Goal: Communication & Community: Answer question/provide support

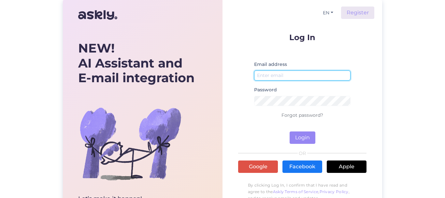
click at [287, 72] on input "email" at bounding box center [302, 75] width 96 height 10
type input "[EMAIL_ADDRESS][DOMAIN_NAME]"
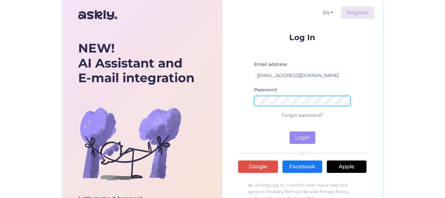
click at [289, 131] on button "Login" at bounding box center [302, 137] width 26 height 12
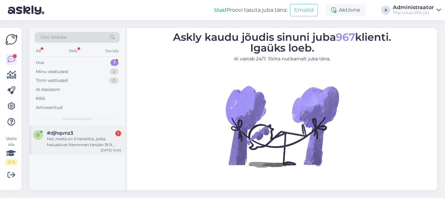
click at [90, 136] on div "Hei, meitä on 5 henkilöä, jotka haluaisivat hieronnan tänään 18.9. onko teillä …" at bounding box center [84, 142] width 74 height 12
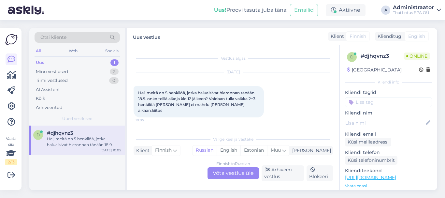
click at [226, 171] on div "Finnish to Russian Võta vestlus üle" at bounding box center [232, 173] width 51 height 12
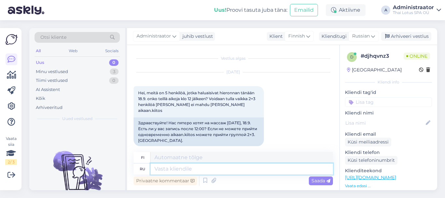
click at [278, 170] on textarea at bounding box center [241, 168] width 182 height 11
type textarea "Добрый"
type textarea "Ystävällinen"
type textarea "Добрый день!"
type textarea "Hyvää iltapäivää"
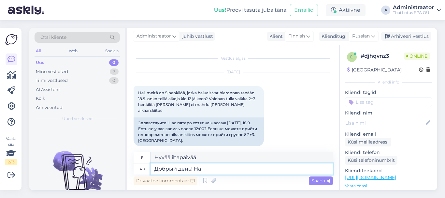
type textarea "Добрый день! На"
type textarea "Hyvää iltapäivää! Käynnissä"
type textarea "Добрый день! На 2"
type textarea "Hyvää iltapäivää! Päivämäärä 2"
type textarea "Добрый день! На 2 массажа"
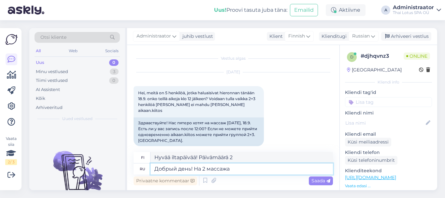
type textarea "Hyvää iltapäivää! Kahdelle hieronnalle."
type textarea "Добрый день! На 2 массажа есть"
type textarea "Hyvää iltapäivää! Meillä on kaksi hierontaa saatavilla."
type textarea "Добрый день! На 2 массажа есть сво"
type textarea "Hyvää iltapäivää! Minulla on kaksi hierontaa saatavilla."
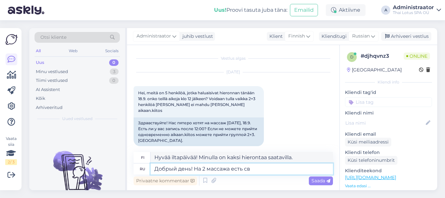
type textarea "Добрый день! На 2 массажа есть с"
type textarea "Hyvää iltapäivää! Meillä on kaksi hierontaa saatavilla."
type textarea "Добрый день! На 2 массажа"
type textarea "Hyvää iltapäivää! Kahdelle hieronnalle."
type textarea "Добрый день! На 2 массажа в о"
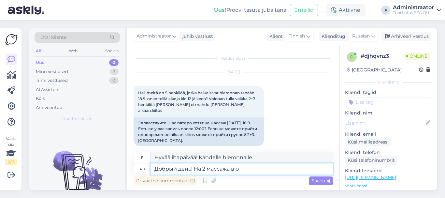
type textarea "Hyvää iltapäivää! Kahdelle hieronnalle"
type textarea "Добрый день! На 2 массажа в одно"
type textarea "Hyvää iltapäivää! Kaksi hierontaa yhdellä kertaa."
type textarea "Добрый день! На 2 массажа в одно время"
type textarea "Hyvää iltapäivää! Kahdelle hieronnalle [PERSON_NAME] aikaan"
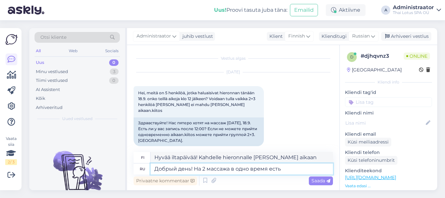
type textarea "Добрый день! На 2 массажа в одно время есть"
type textarea "Hyvää iltapäivää! Meillä on varattavissa kaksi hierontaa [PERSON_NAME] aikaan."
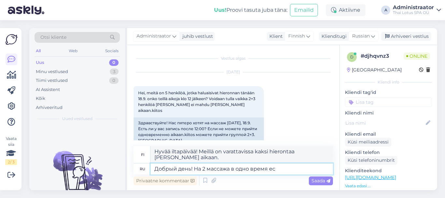
type textarea "Добрый день! На 2 массажа в одно время е"
type textarea "Hyvää iltapäivää! Kahdelle hieronnalle [PERSON_NAME] aikaan"
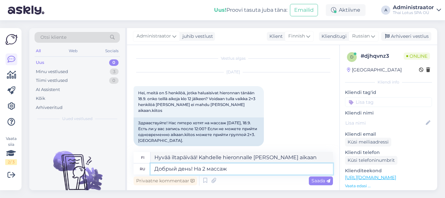
type textarea "Добрый день! На 2 масса"
type textarea "Hyvää iltapäivää! Kahdelle hieronnalle"
type textarea "Добрый день! На 2 мас"
type textarea "Hyvää iltapäivää! Kahdelle hieronnalle."
type textarea "Добрый день! На 2"
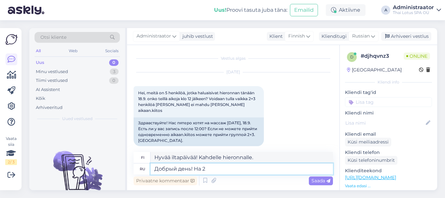
type textarea "Hyvää iltapäivää! Päivämäärä 2"
type textarea "Добрый день! На"
type textarea "Hyvää iltapäivää! Käynnissä"
type textarea "Добрый день!"
type textarea "Hyvää iltapäivää"
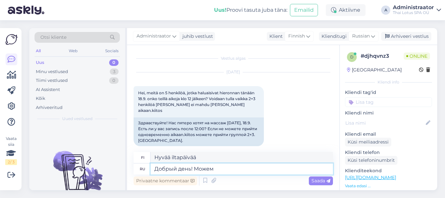
type textarea "Добрый день! Можем п"
type textarea "Hyvää iltapäivää! Voimme kyllä."
type textarea "Добрый день! Можем предложить"
type textarea "Hyvää iltapäivää! Voimme tarjota"
type textarea "Добрый день! Можем предложить 2"
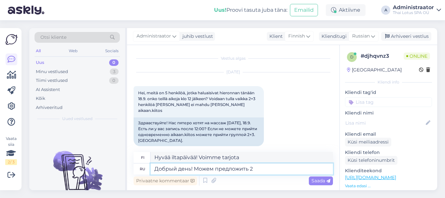
type textarea "Hyvää iltapäivää! Voimme tarjota 2"
type textarea "Добрый день! Можем предложить 2 массажа"
type textarea "Hyvää iltapäivää! Tarjoamme kaksi hierontaa."
type textarea "Добрый день! Можем предложить 2 массажа а"
type textarea "Hyvää iltapäivää! Tarjoamme kaksi hierontaa päivässä"
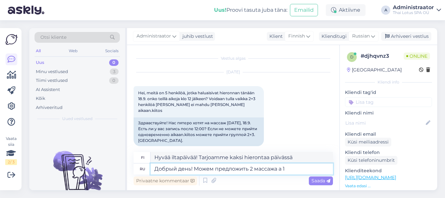
type textarea "Добрый день! Можем предложить 2 массажа а 14"
type textarea "Hyvää iltapäivää! Tarjoamme kaksi hierontaa klo 14."
type textarea "Добрый день! Можем предложить 2 массажа а 14Ö"
type textarea "Hyvää iltapäivää! Tarjoamme kaksi hierontaa 14-vuotiaille naisille."
type textarea "Добрый день! Можем предложить 2 массажа а 14:00"
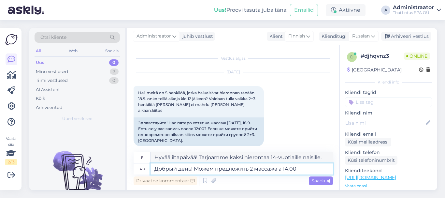
type textarea "Hyvää iltapäivää! Tarjoamme kaksi hierontaa klo 14.00."
type textarea "Добрый день! Можем предложить 2 массажа а 14:00 b"
type textarea "Hyvää iltapäivää! Tarjoamme kaksi hierontaa: a. klo 14 ja b."
type textarea "Добрый день! Можем предложить 2 массажа а 14:00"
type textarea "Hyvää iltapäivää! Tarjoamme kaksi hierontaa klo 14.00."
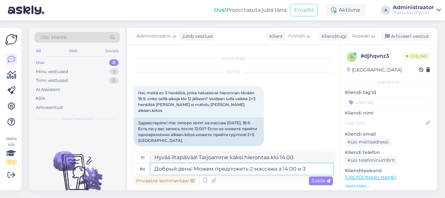
type textarea "Добрый день! Можем предложить 2 массажа а 14:00 и 3"
type textarea "Hyvää iltapäivää! Tarjoamme kaksi hierontaa klo 14.00 ja 15.00."
type textarea "Добрый день! Можем предложить 2 массажа а 14:00 и 3 массажа"
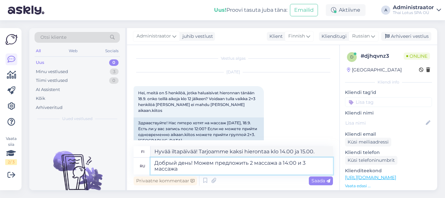
type textarea "Hyvää iltapäivää! Tarjoamme kaksi hierontaa klo 14.00 ja kolme hierontaa klo 14…"
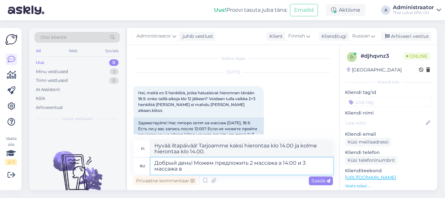
type textarea "Добрый день! Можем предложить 2 массажа а 14:00 и 3 массажа в"
type textarea "Hyvää iltapäivää! Tarjoamme kaksi hierontaa klo 14.00 ja kolme hierontaa klo"
type textarea "Добрый день! Можем предложить 2 массажа а 14:00 и 3 массажа в 15Ж"
type textarea "Hyvää iltapäivää! Tarjoamme kaksi hierontaa klo 14.00 ja kolme hierontaa klo 15…"
type textarea "Добрый день! Можем предложить 2 массажа а 14:00 и 3 массажа в 15"
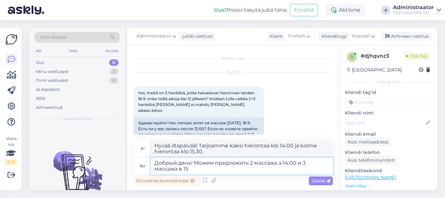
type textarea "Hyvää iltapäivää! Tarjoamme kaksi hierontaa klo 14.00 ja kolme hierontaa klo 15…"
type textarea "Добрый день! Можем предложить 2 массажа а 14:00 и 3 массажа в 15:30"
type textarea "Hyvää iltapäivää! Tarjoamme kaksi hierontaa klo 14.00 ja kolme hierontaa klo 15…"
type textarea "Добрый день! Можем предложить 2 массажа а 14:00 и 3 массажа в 15:30 или 5"
type textarea "Hyvää iltapäivää! Tarjoamme kaksi hierontaa klo 14.00 ja kolme hierontaa klo 15…"
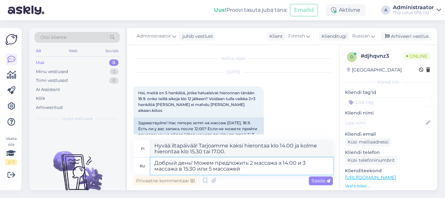
type textarea "Добрый день! Можем предложить 2 массажа а 14:00 и 3 массажа в 15:30 или 5 масса…"
type textarea "Hyvää iltapäivää! Tarjoamme 2 hierontaa klo 14.00, 3 hierontaa klo 15.30 tai 5 …"
type textarea "Добрый день! Можем предложить 2 массажа а 14:00 и 3 массажа в 15:30 или 5 масса…"
type textarea "Hyvää iltapäivää! Tarjoamme kaksi hierontaa klo 14.00 ja kolme hierontaa klo 15…"
type textarea "Добрый день! Можем предложить 2 массажа а 14:00 и 3 массажа в 15:30 или 5 масса…"
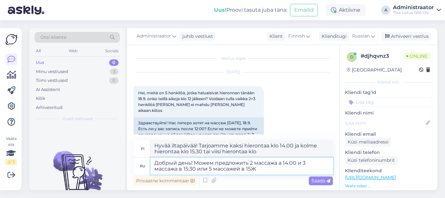
type textarea "Hyvää iltapäivää! Tarjoamme 2 hierontaa klo 14.00, 3 hierontaa klo 15.30 tai 5 …"
type textarea "Добрый день! Можем предложить 2 массажа а 14:00 и 3 массажа в 15:30 или 5 масса…"
type textarea "Hyvää iltapäivää! Tarjoamme kaksi hierontaa klo 14.00, kolme hierontaa klo 15.3…"
type textarea "Добрый день! Можем предложить 2 массажа а 14:00 и 3 массажа в 15:30 или 5 масса…"
type textarea "Hyvää iltapäivää! Tarjoamme 2 hierontaa klo 14.00, 3 hierontaa klo 15.30 tai 5 …"
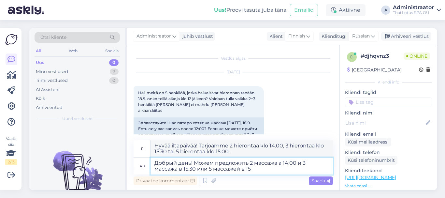
type textarea "Добрый день! Можем предложить 2 массажа а 14:00 и 3 массажа в 15:30 или 5 масса…"
type textarea "Hyvää iltapäivää! Tarjoamme kaksi hierontaa klo 14.00, kolme hierontaa klo 15.3…"
type textarea "Добрый день! Можем предложить 2 массажа а 14:00 и 3 массажа в 15:30 или 5 масса…"
type textarea "Hyvää iltapäivää! Tarjoamme 2 hierontaa klo 14.00, 3 hierontaa klo 15.30 tai 5 …"
type textarea "Добрый день! Можем предложить 2 массажа а 14:00 и 3 массажа в 15:30 или 5 масса…"
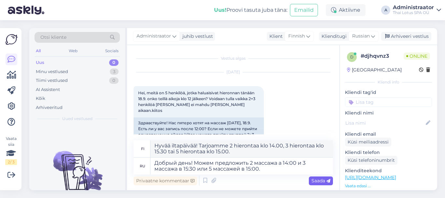
click at [315, 180] on span "Saada" at bounding box center [320, 180] width 19 height 6
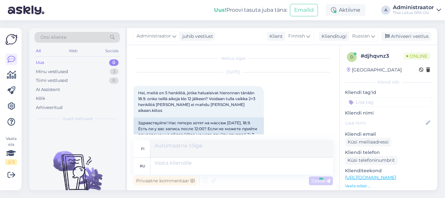
scroll to position [52, 0]
